Goal: Information Seeking & Learning: Learn about a topic

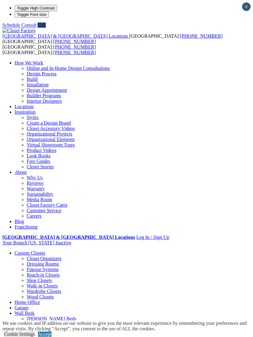
click at [0, 0] on div at bounding box center [0, 0] width 0 height 0
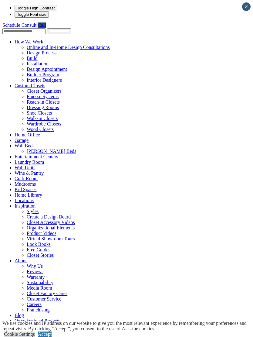
click at [35, 143] on span at bounding box center [35, 145] width 0 height 5
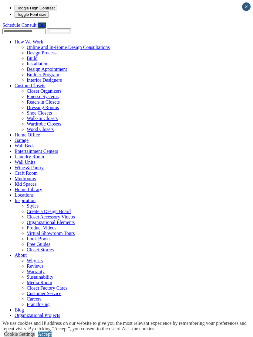
click at [35, 143] on span at bounding box center [35, 145] width 0 height 5
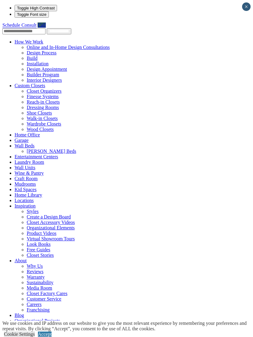
click at [27, 149] on link "[PERSON_NAME] Beds" at bounding box center [52, 151] width 50 height 5
click at [59, 149] on link "[PERSON_NAME] Beds" at bounding box center [52, 151] width 50 height 5
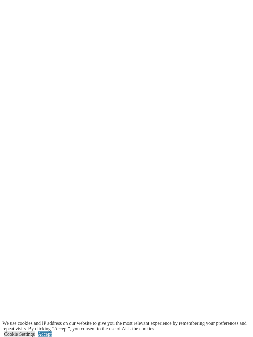
scroll to position [1343, 0]
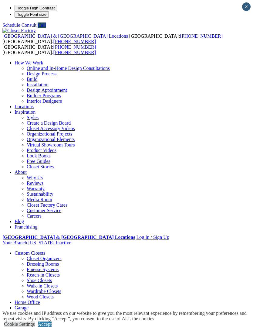
click at [0, 0] on span at bounding box center [0, 0] width 0 height 0
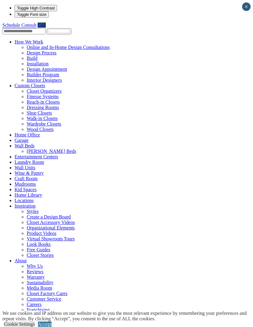
click at [22, 132] on link "Home Office" at bounding box center [28, 134] width 26 height 5
click at [21, 132] on link "Home Office" at bounding box center [28, 134] width 26 height 5
click at [19, 132] on link "Home Office" at bounding box center [28, 134] width 26 height 5
click at [16, 132] on link "Home Office" at bounding box center [28, 134] width 26 height 5
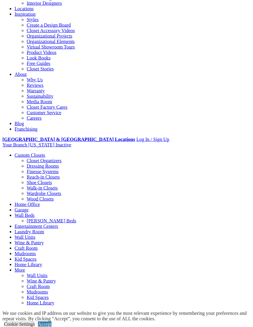
scroll to position [98, 0]
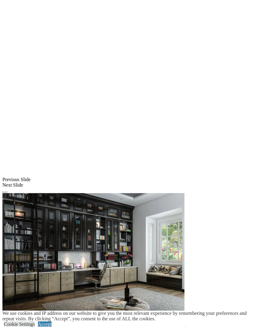
scroll to position [447, 0]
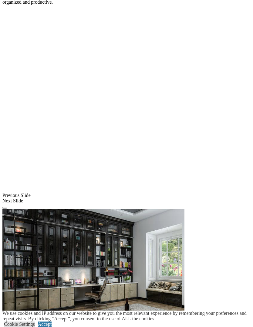
click at [52, 322] on link "Accept" at bounding box center [45, 324] width 14 height 5
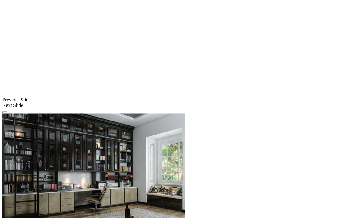
scroll to position [644, 0]
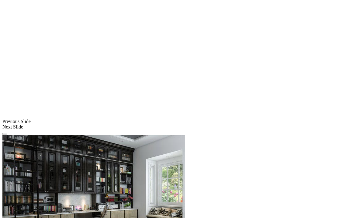
scroll to position [608, 0]
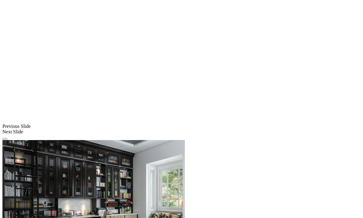
scroll to position [601, 0]
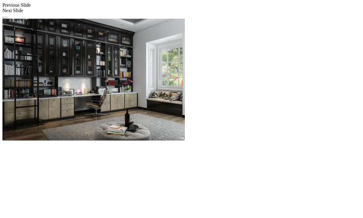
scroll to position [577, 0]
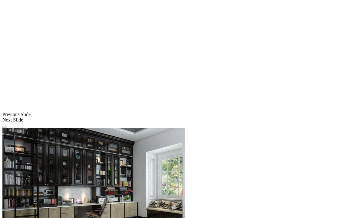
scroll to position [467, 0]
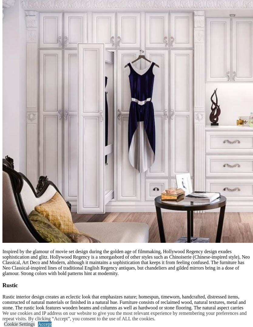
scroll to position [3727, 0]
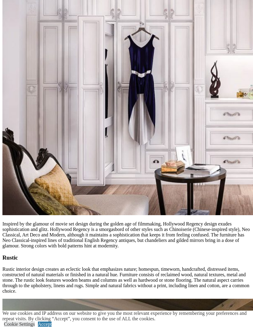
click at [52, 327] on link "Accept" at bounding box center [45, 324] width 14 height 5
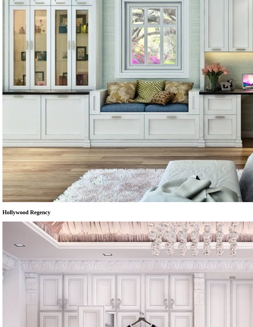
scroll to position [3437, 0]
